Goal: Navigation & Orientation: Find specific page/section

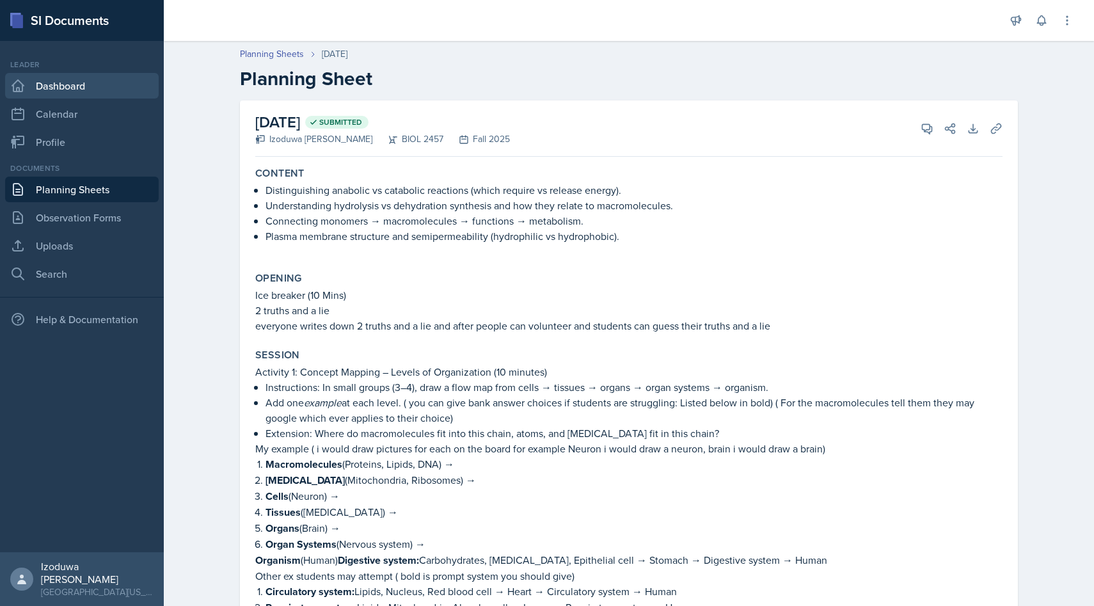
click at [114, 93] on link "Dashboard" at bounding box center [82, 86] width 154 height 26
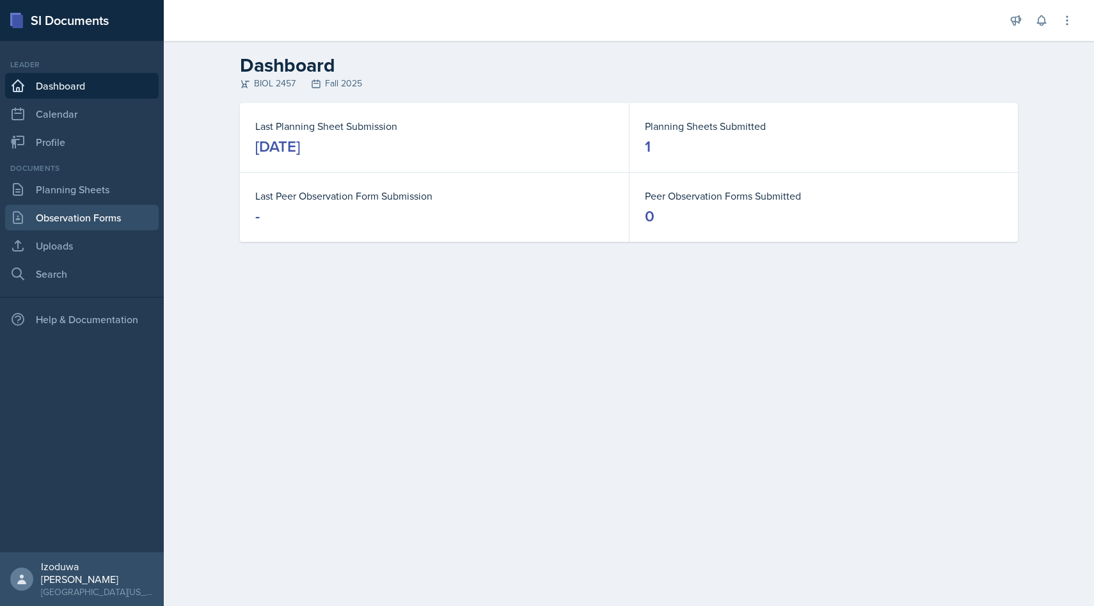
click at [102, 221] on link "Observation Forms" at bounding box center [82, 218] width 154 height 26
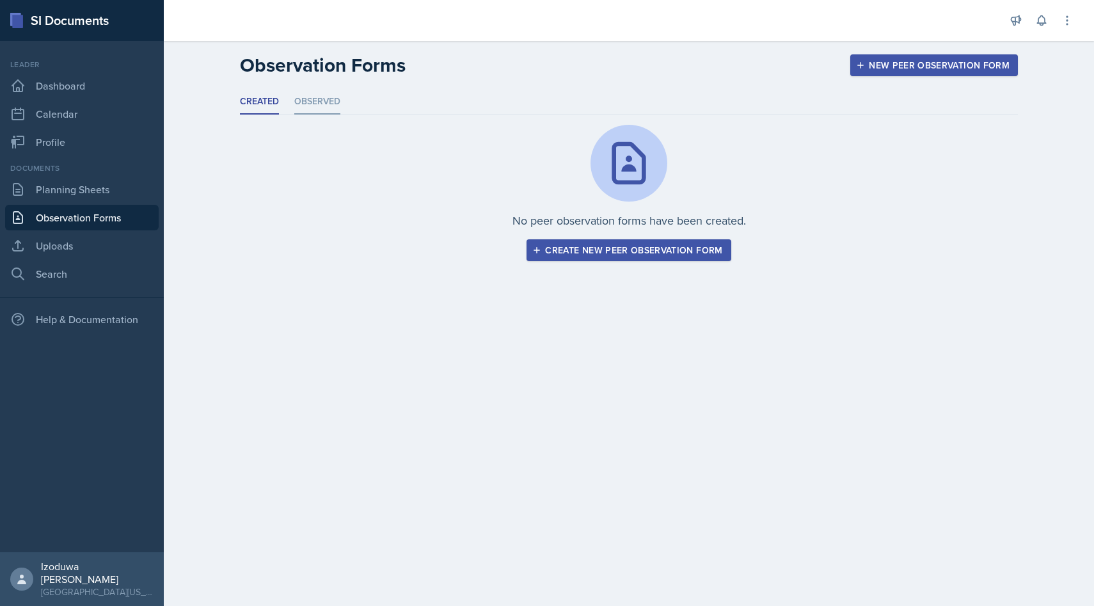
click at [314, 106] on li "Observed" at bounding box center [317, 102] width 46 height 25
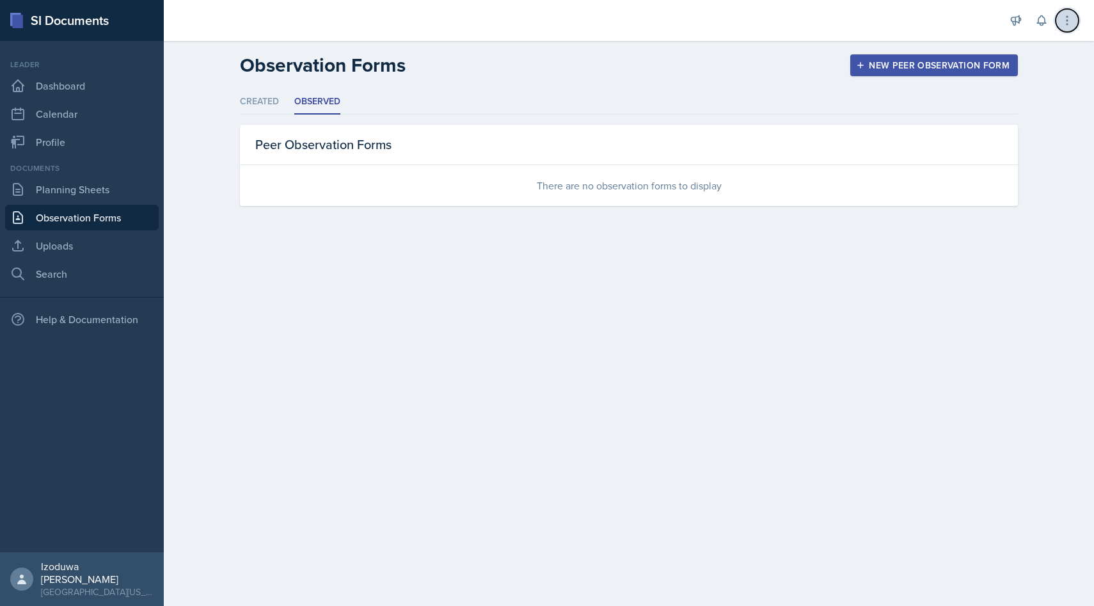
click at [1074, 29] on button at bounding box center [1067, 20] width 23 height 23
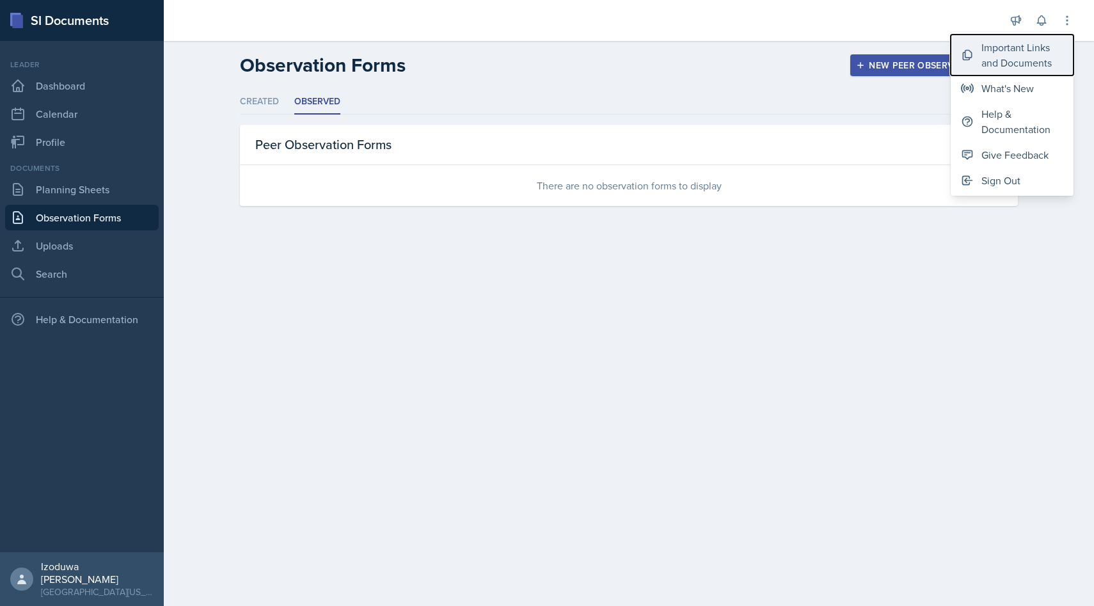
click at [1042, 47] on div "Important Links and Documents" at bounding box center [1023, 55] width 82 height 31
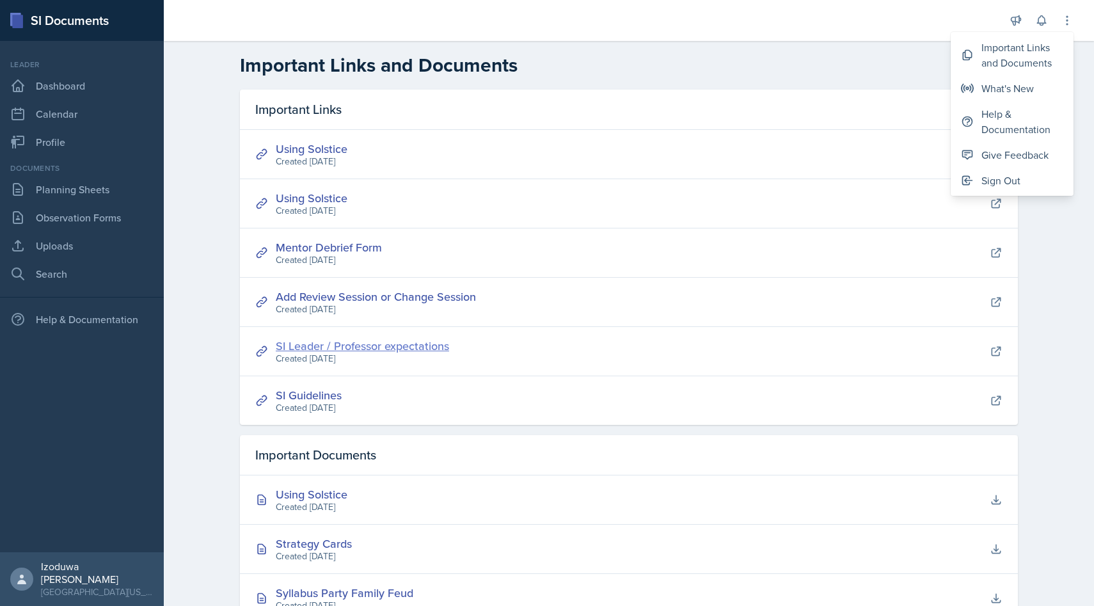
click at [410, 349] on link "SI Leader / Professor expectations" at bounding box center [362, 346] width 173 height 16
